Goal: Entertainment & Leisure: Browse casually

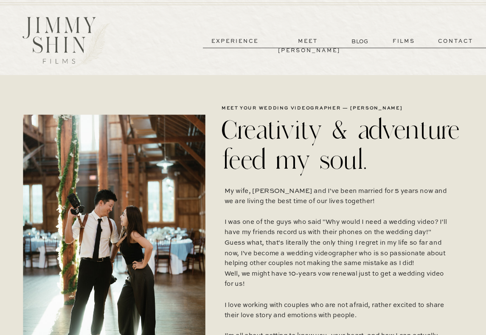
click at [406, 41] on p "films" at bounding box center [404, 41] width 40 height 9
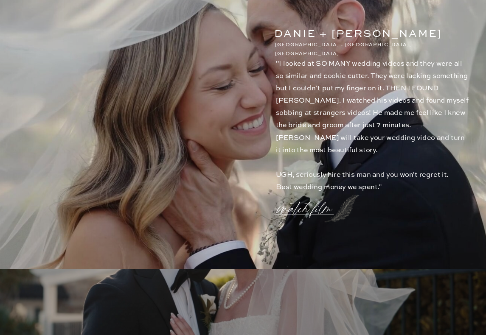
scroll to position [841, 0]
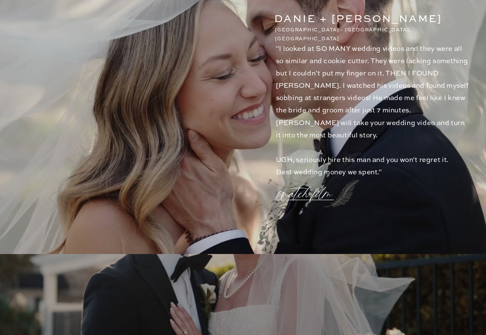
click at [304, 195] on p "watch film" at bounding box center [307, 189] width 58 height 31
click at [438, 73] on icon at bounding box center [437, 65] width 24 height 24
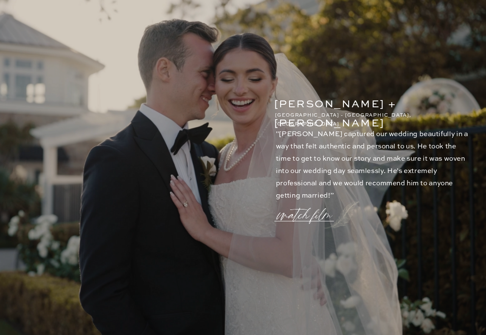
scroll to position [1098, 0]
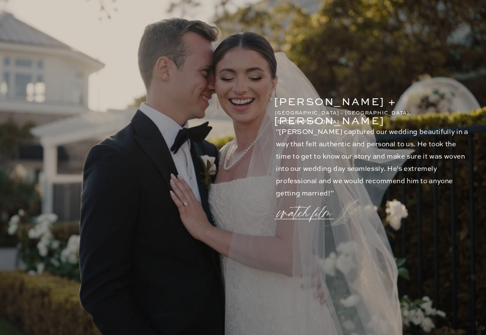
click at [313, 215] on p "watch film" at bounding box center [307, 208] width 58 height 31
click at [435, 64] on icon at bounding box center [436, 64] width 29 height 32
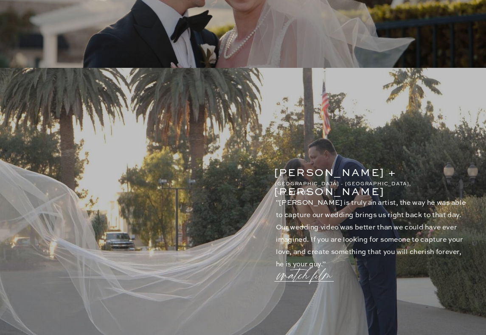
scroll to position [1433, 0]
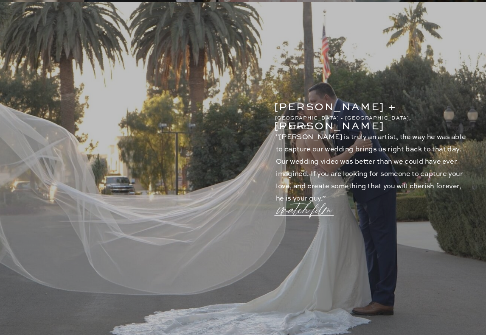
click at [317, 213] on p "watch film" at bounding box center [307, 205] width 58 height 31
click at [436, 67] on icon at bounding box center [437, 65] width 24 height 24
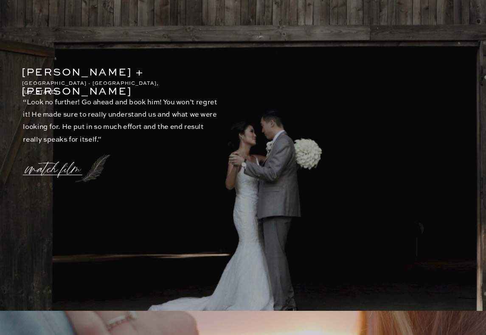
scroll to position [1803, 0]
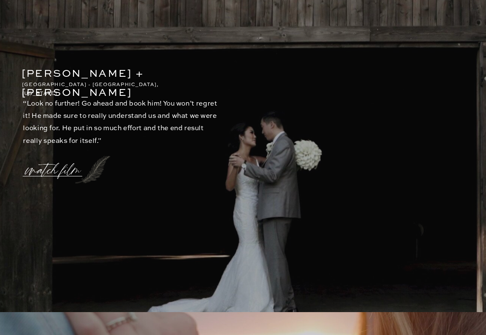
click at [62, 176] on line at bounding box center [52, 176] width 59 height 0
click at [64, 172] on p "watch film" at bounding box center [55, 165] width 58 height 31
click at [437, 67] on icon at bounding box center [437, 65] width 24 height 24
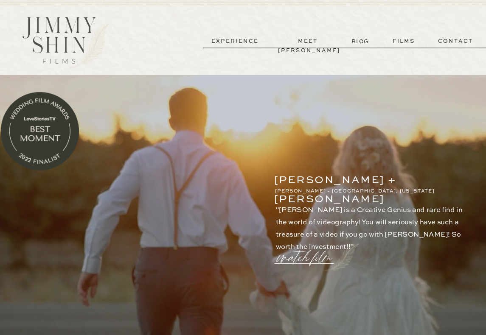
scroll to position [0, 0]
click at [243, 42] on p "experience" at bounding box center [235, 41] width 60 height 9
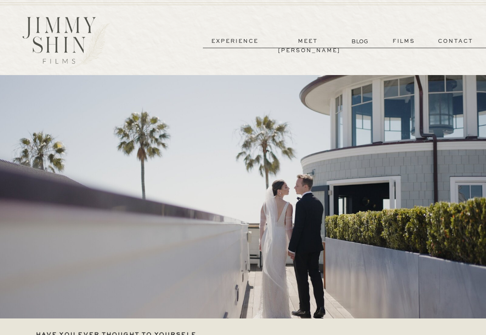
scroll to position [3307, 0]
